Goal: Use online tool/utility: Use online tool/utility

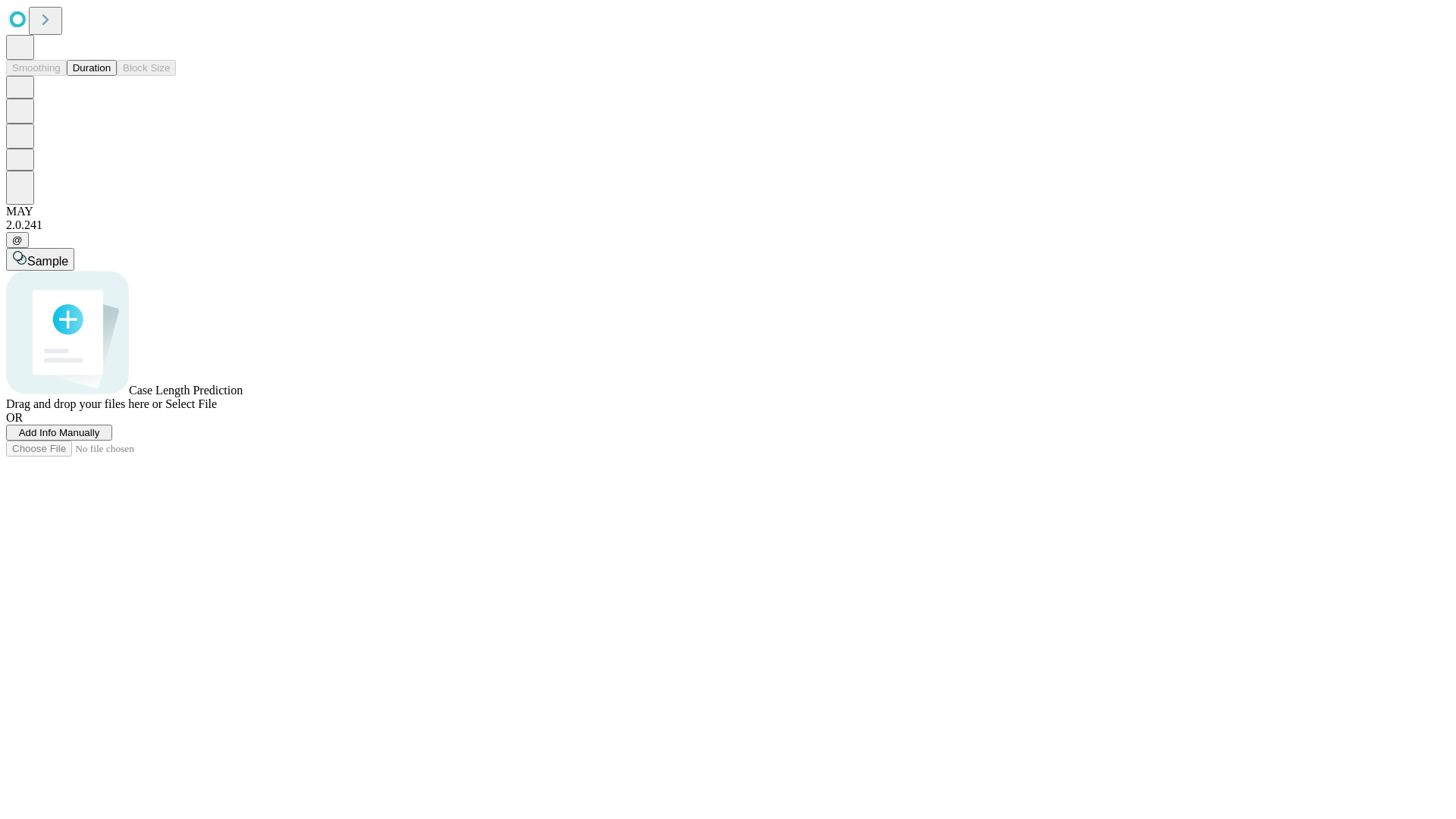
click at [111, 75] on button "Duration" at bounding box center [92, 68] width 50 height 15
click at [217, 410] on span "Select File" at bounding box center [190, 403] width 51 height 13
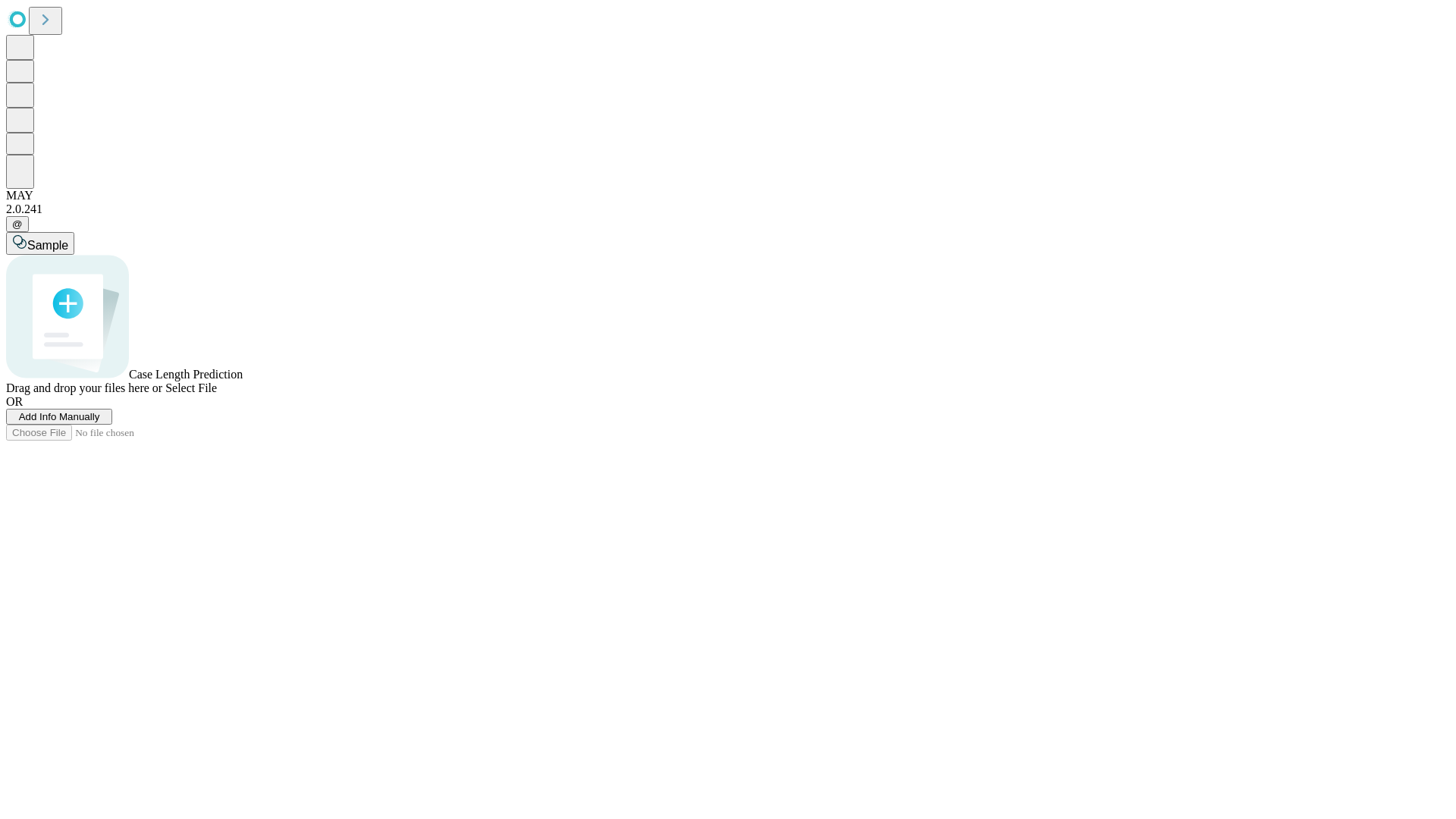
click at [217, 395] on span "Select File" at bounding box center [190, 387] width 51 height 13
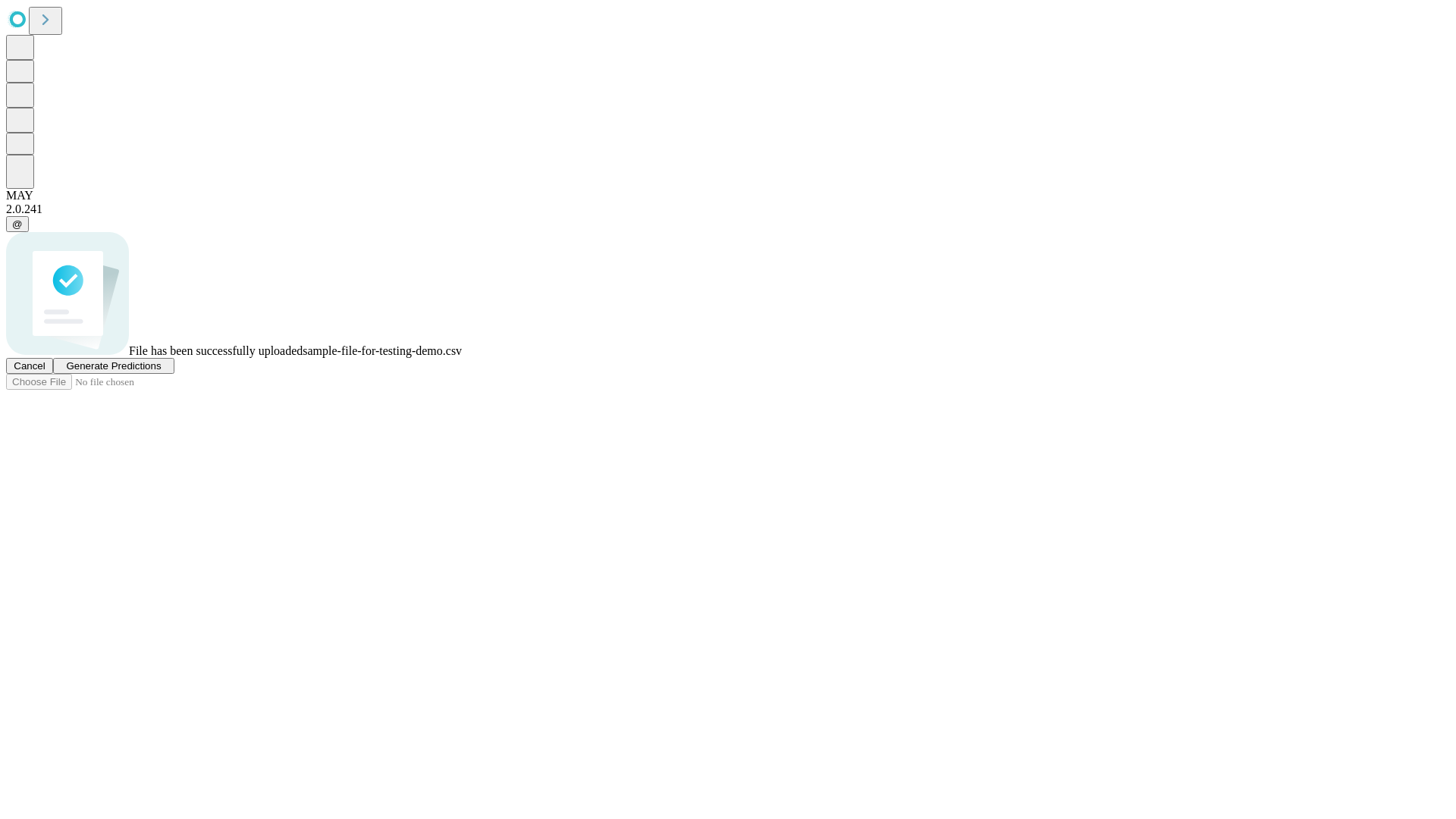
click at [160, 371] on span "Generate Predictions" at bounding box center [113, 366] width 95 height 12
